Goal: Task Accomplishment & Management: Use online tool/utility

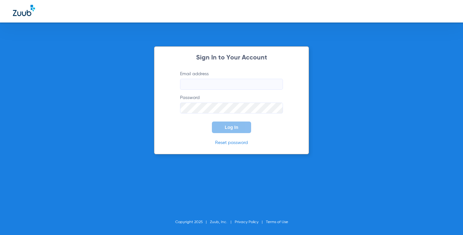
drag, startPoint x: 0, startPoint y: 0, endPoint x: 218, endPoint y: 86, distance: 234.5
click at [218, 86] on input "Email address" at bounding box center [231, 84] width 103 height 11
type input "[EMAIL_ADDRESS][DOMAIN_NAME]"
click at [212, 122] on button "Log In" at bounding box center [231, 128] width 39 height 12
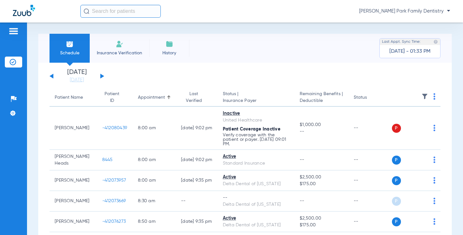
click at [103, 78] on div "[DATE] [DATE] [DATE] [DATE] [DATE] [DATE] [DATE] [DATE] [DATE] [DATE] [DATE] [D…" at bounding box center [77, 76] width 55 height 14
click at [102, 76] on button at bounding box center [102, 76] width 4 height 5
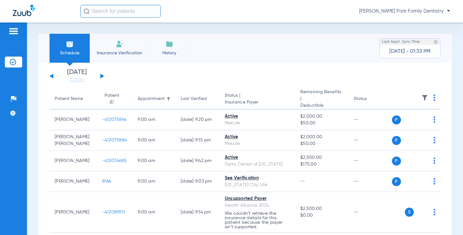
click at [421, 99] on img at bounding box center [424, 98] width 6 height 6
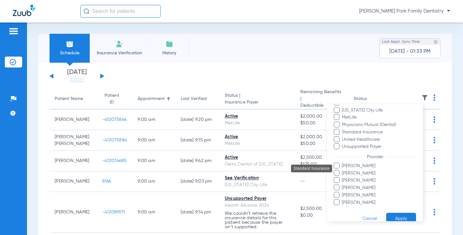
scroll to position [176, 0]
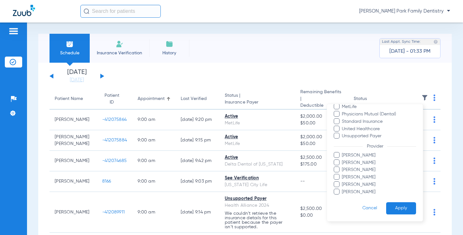
click at [362, 191] on span "[PERSON_NAME]" at bounding box center [378, 191] width 75 height 7
click at [343, 196] on input "[PERSON_NAME]" at bounding box center [343, 196] width 0 height 0
click at [363, 190] on span "[PERSON_NAME]" at bounding box center [378, 191] width 75 height 7
click at [343, 196] on input "[PERSON_NAME]" at bounding box center [343, 196] width 0 height 0
click at [361, 184] on span "[PERSON_NAME]" at bounding box center [378, 184] width 75 height 7
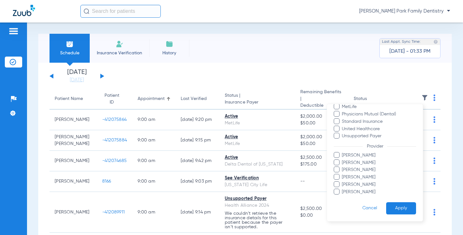
click at [343, 189] on input "[PERSON_NAME]" at bounding box center [343, 189] width 0 height 0
click at [394, 214] on button "Apply" at bounding box center [401, 208] width 30 height 13
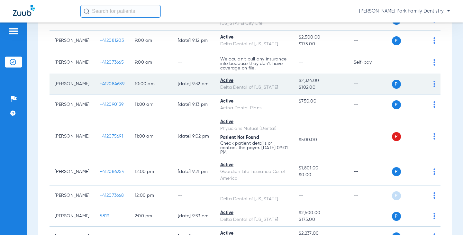
scroll to position [43, 0]
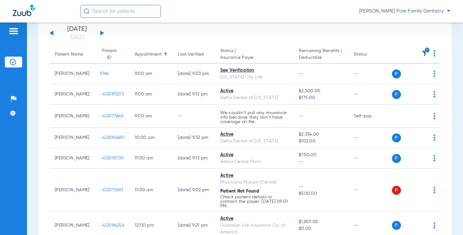
click at [421, 52] on img at bounding box center [424, 53] width 6 height 6
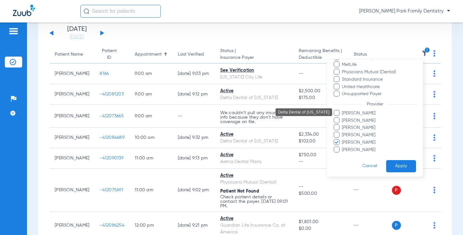
scroll to position [176, 0]
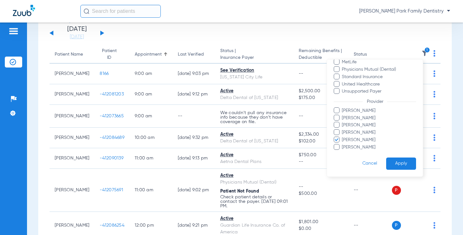
click at [358, 140] on span "[PERSON_NAME]" at bounding box center [378, 140] width 75 height 7
click at [343, 144] on input "[PERSON_NAME]" at bounding box center [343, 144] width 0 height 0
click at [353, 111] on span "[PERSON_NAME]" at bounding box center [378, 110] width 75 height 7
click at [343, 115] on input "[PERSON_NAME]" at bounding box center [343, 115] width 0 height 0
click at [389, 159] on button "Apply" at bounding box center [401, 164] width 30 height 13
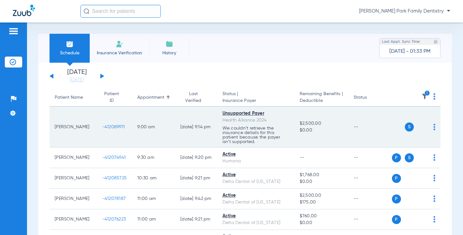
scroll to position [32, 0]
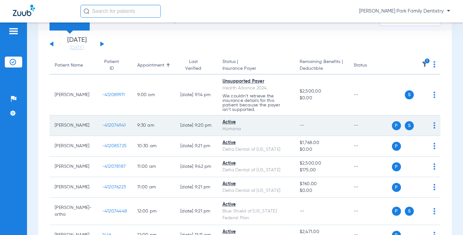
click at [222, 123] on div "Active" at bounding box center [255, 122] width 67 height 7
click at [102, 127] on span "-412074941" at bounding box center [114, 125] width 24 height 5
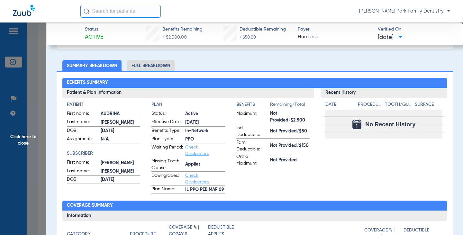
click at [28, 134] on span "Click here to close" at bounding box center [23, 140] width 46 height 235
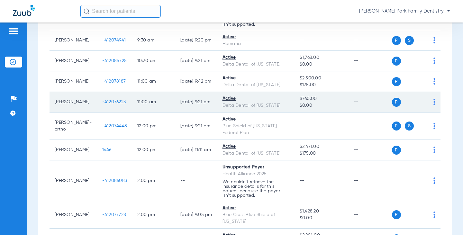
scroll to position [129, 0]
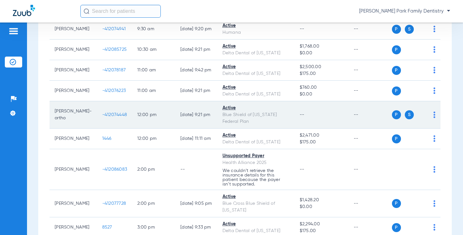
click at [107, 115] on span "-412074448" at bounding box center [114, 115] width 25 height 5
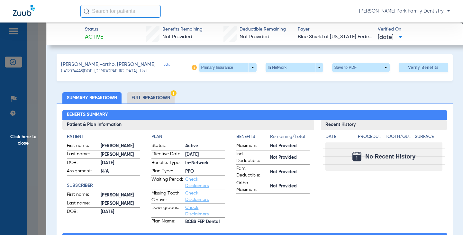
click at [161, 97] on li "Full Breakdown" at bounding box center [151, 97] width 48 height 11
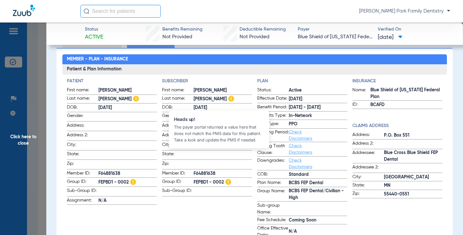
scroll to position [64, 0]
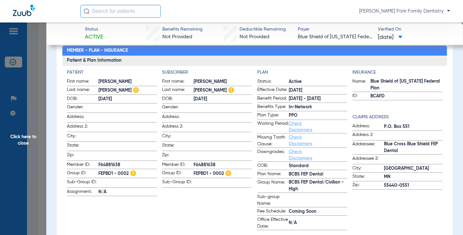
click at [21, 146] on span "Click here to close" at bounding box center [23, 140] width 46 height 235
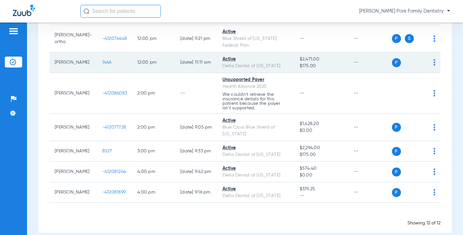
scroll to position [207, 0]
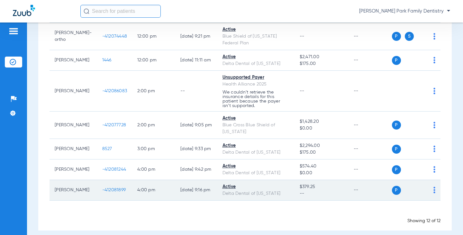
click at [102, 188] on span "-412081899" at bounding box center [114, 190] width 24 height 5
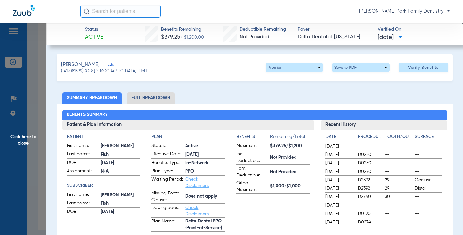
click at [36, 138] on span "Click here to close" at bounding box center [23, 140] width 46 height 235
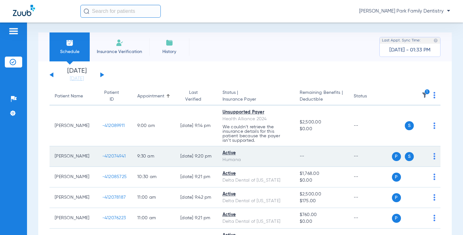
scroll to position [0, 0]
